Goal: Task Accomplishment & Management: Complete application form

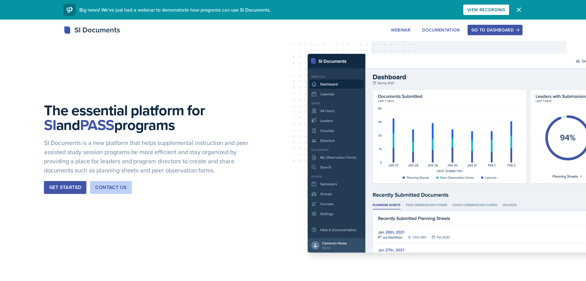
click at [486, 29] on div "Go to Dashboard" at bounding box center [495, 29] width 47 height 5
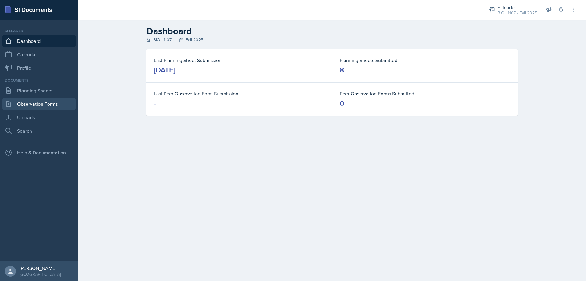
click at [34, 108] on link "Observation Forms" at bounding box center [38, 104] width 73 height 12
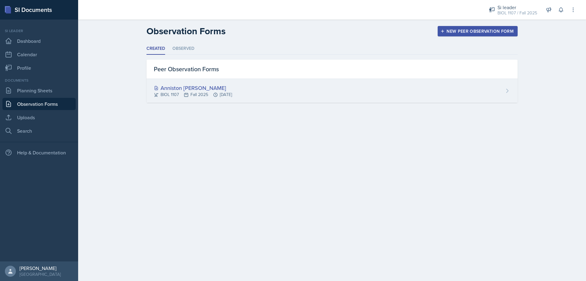
click at [281, 82] on div "Anniston [PERSON_NAME] BIOL 1107 Fall 2025 [DATE]" at bounding box center [332, 91] width 371 height 24
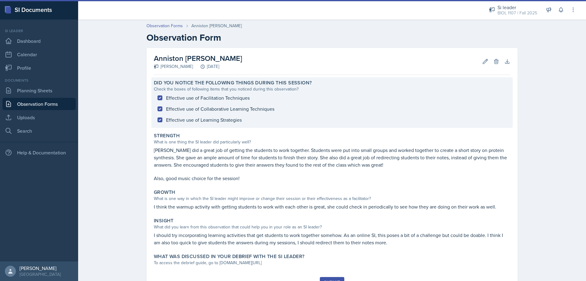
scroll to position [28, 0]
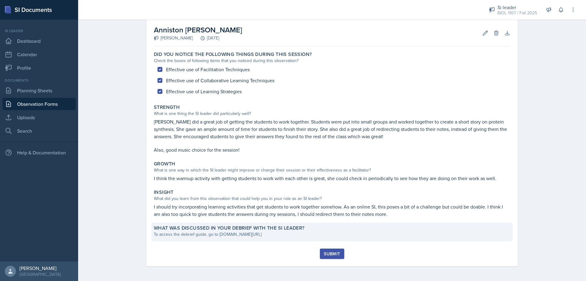
click at [266, 227] on label "What was discussed in your debrief with the SI Leader?" at bounding box center [229, 228] width 151 height 6
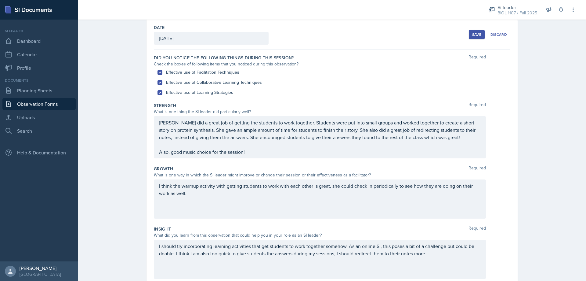
scroll to position [111, 0]
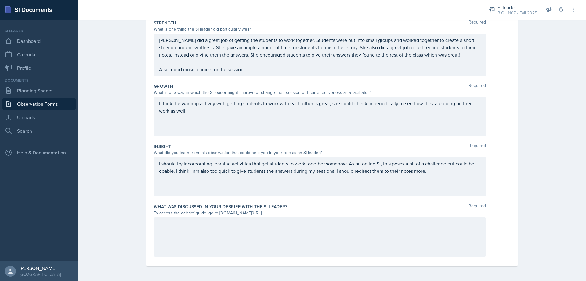
click at [256, 231] on div at bounding box center [320, 236] width 332 height 39
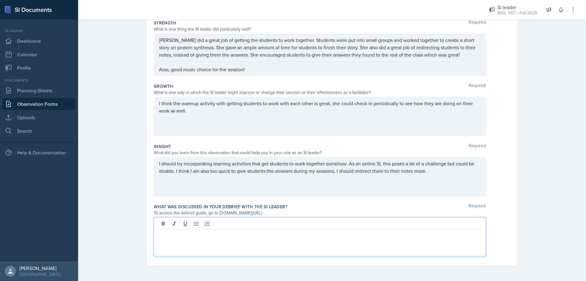
click at [562, 3] on div "Si leader BIOL 1107 / Fall 2025 Si leader BIOL 1107 / Spring 2025 Si leader BIO…" at bounding box center [529, 10] width 96 height 20
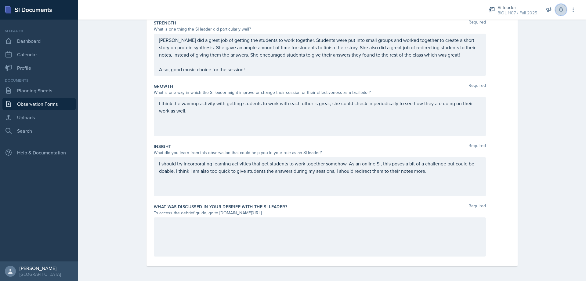
click at [561, 10] on icon at bounding box center [561, 10] width 6 height 6
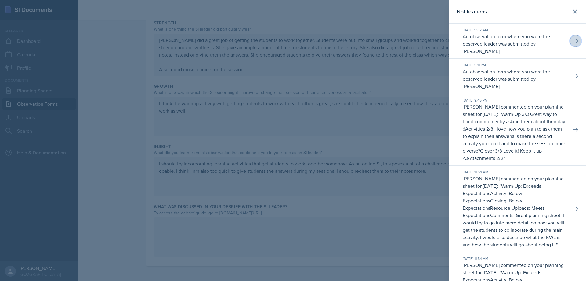
click at [575, 39] on icon at bounding box center [576, 41] width 6 height 6
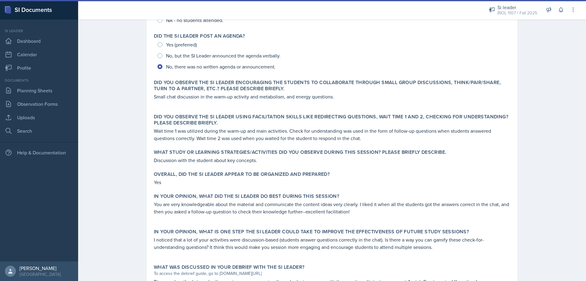
scroll to position [198, 0]
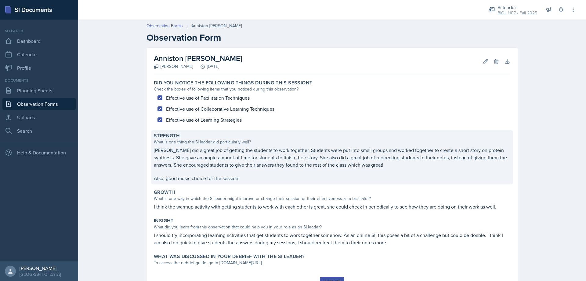
scroll to position [28, 0]
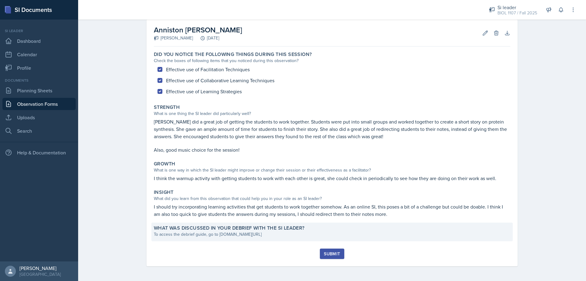
click at [228, 232] on div "To access the debrief guide, go to [DOMAIN_NAME][URL]" at bounding box center [332, 234] width 357 height 6
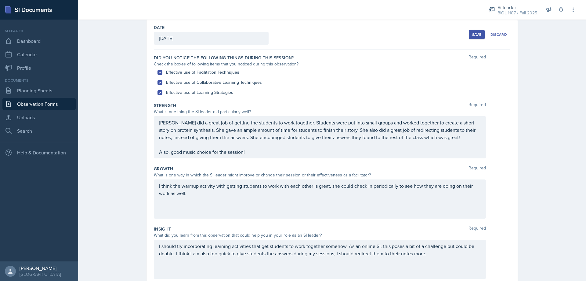
scroll to position [111, 0]
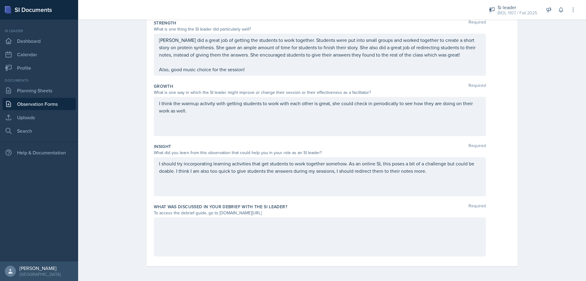
click at [212, 227] on div at bounding box center [320, 236] width 332 height 39
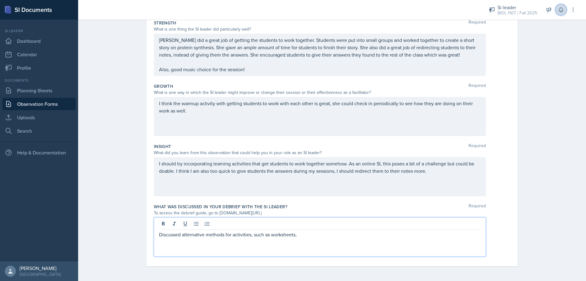
click at [562, 7] on icon at bounding box center [561, 10] width 6 height 6
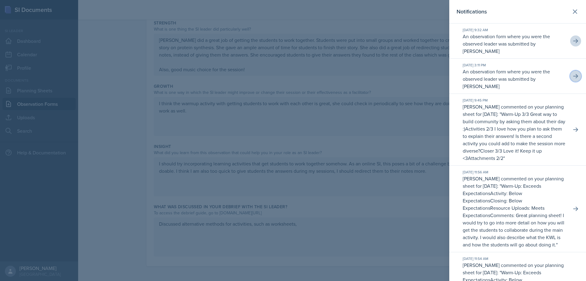
click at [574, 74] on icon at bounding box center [576, 76] width 5 height 4
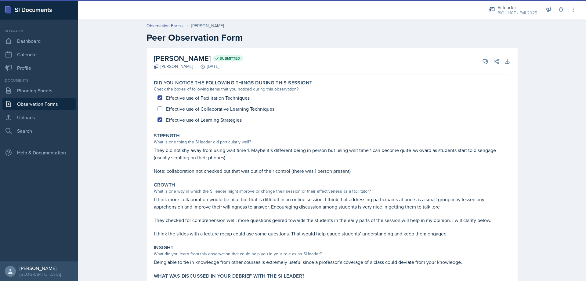
scroll to position [58, 0]
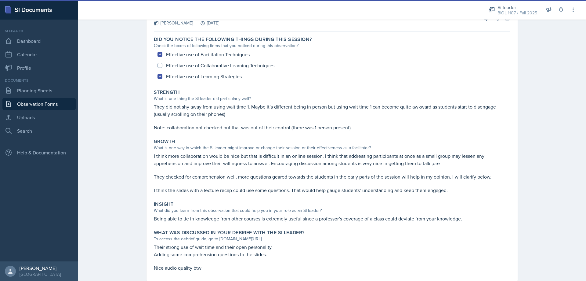
scroll to position [58, 0]
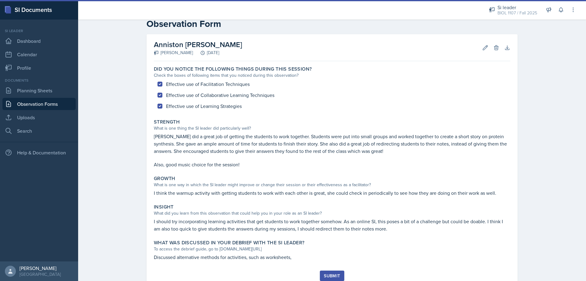
scroll to position [36, 0]
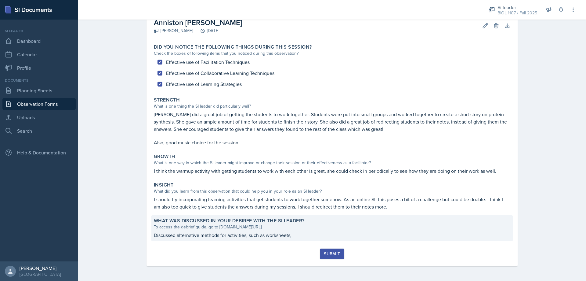
click at [284, 228] on div "To access the debrief guide, go to [DOMAIN_NAME][URL]" at bounding box center [332, 227] width 357 height 6
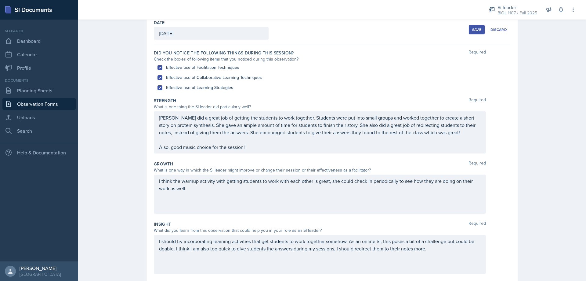
scroll to position [111, 0]
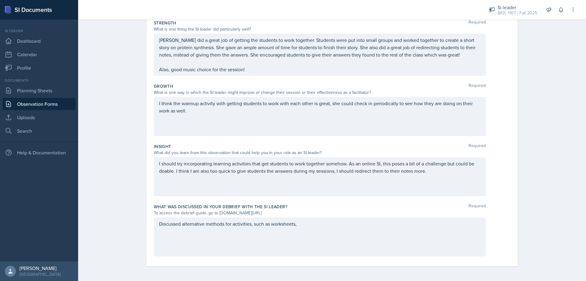
click at [364, 227] on div "Discussed alternative methods for activities, such as worksheets," at bounding box center [320, 236] width 332 height 39
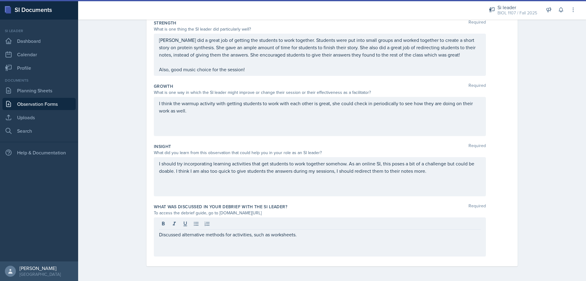
click at [312, 246] on div "Discussed alternative methods for activities, such as worksheets." at bounding box center [320, 236] width 332 height 39
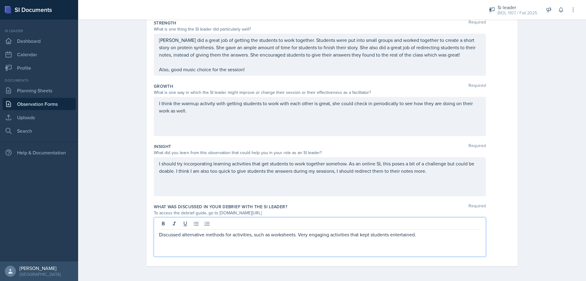
scroll to position [0, 0]
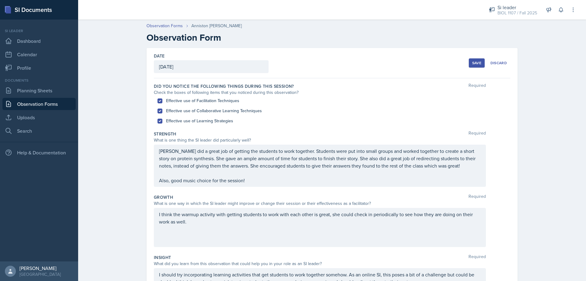
click at [477, 66] on button "Save" at bounding box center [477, 62] width 16 height 9
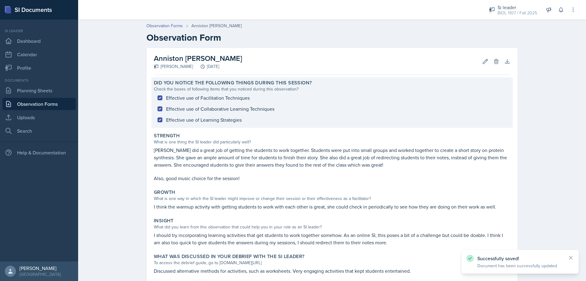
scroll to position [36, 0]
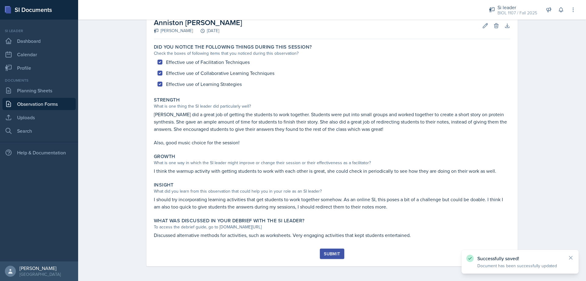
click at [342, 251] on button "Submit" at bounding box center [332, 253] width 24 height 10
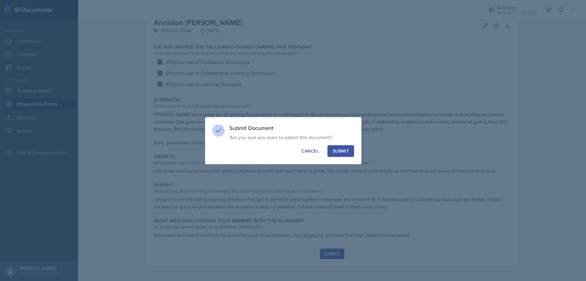
click at [350, 148] on button "Submit" at bounding box center [341, 151] width 27 height 12
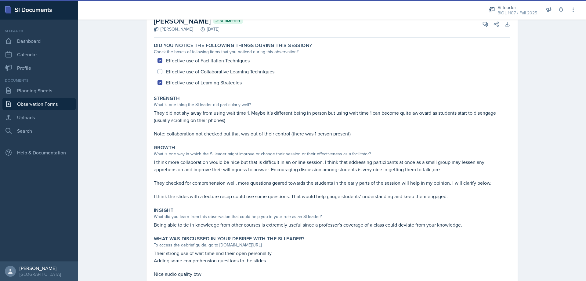
scroll to position [58, 0]
